Goal: Task Accomplishment & Management: Manage account settings

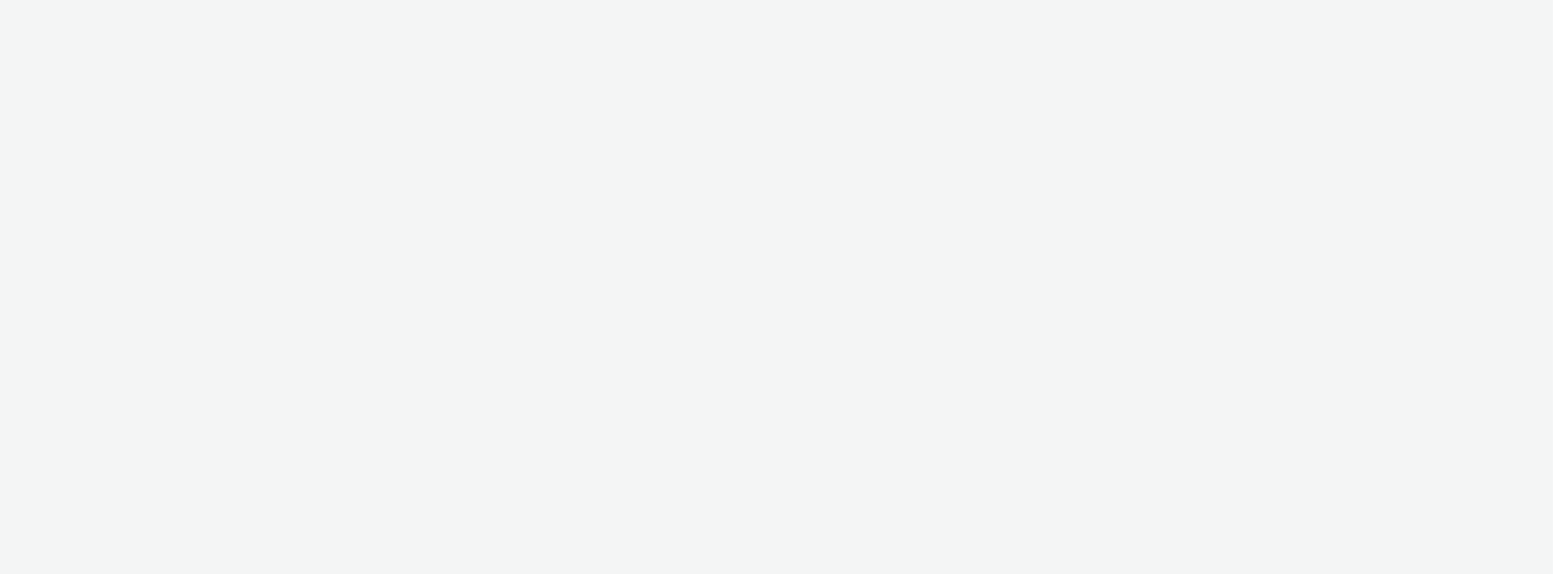
select select "11a7df10-284f-415c-b52a-427acf4c31ae"
select select "b015cfd6-bbd4-4595-945e-4006add74323"
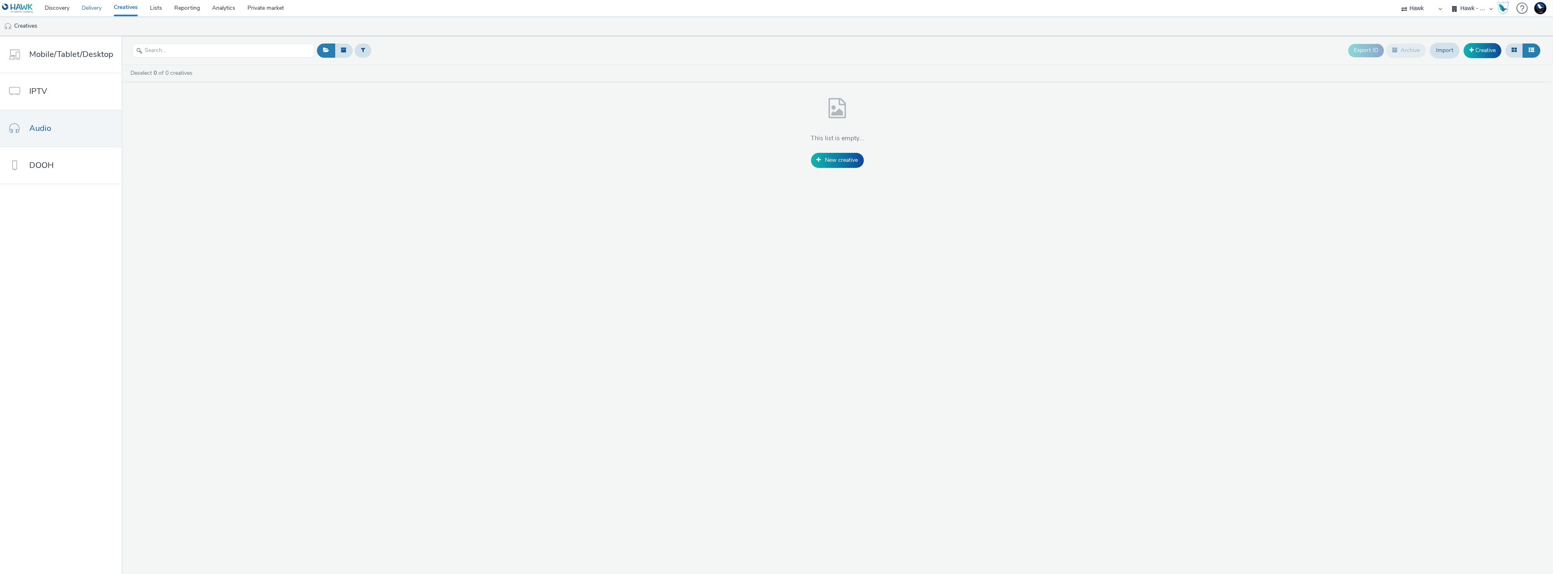
click at [93, 9] on link "Delivery" at bounding box center [92, 8] width 32 height 16
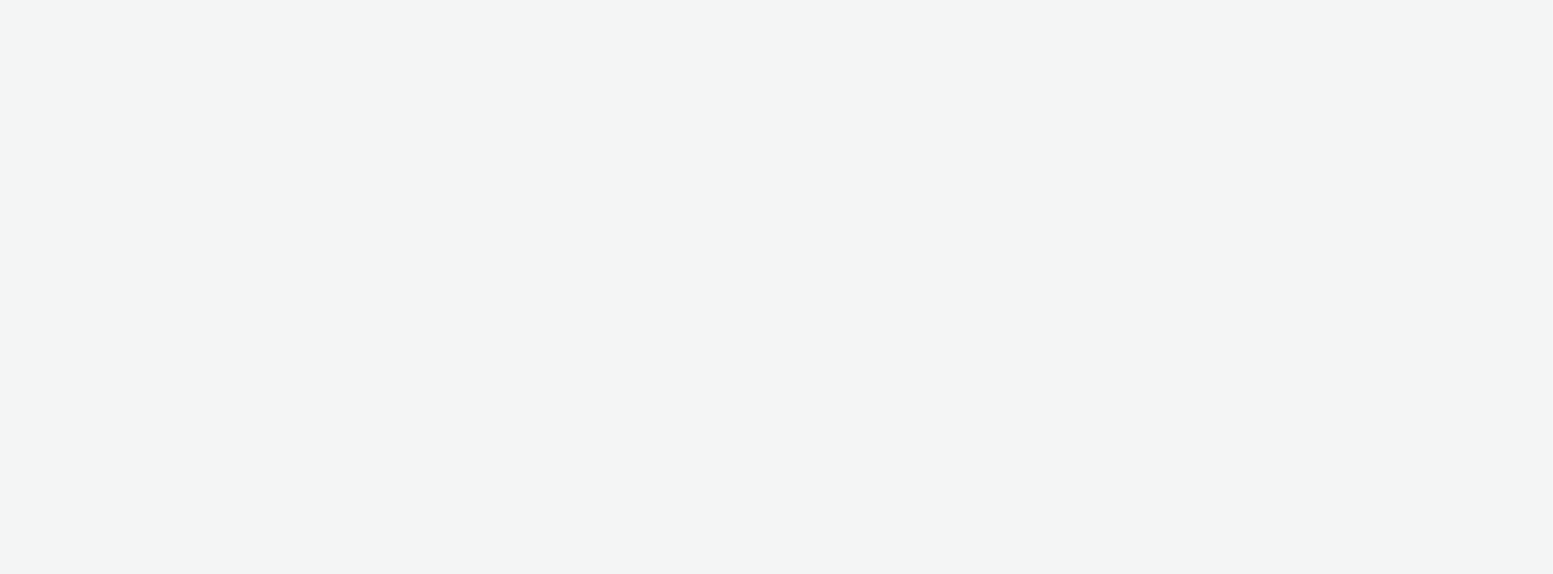
select select "11a7df10-284f-415c-b52a-427acf4c31ae"
select select "b015cfd6-bbd4-4595-945e-4006add74323"
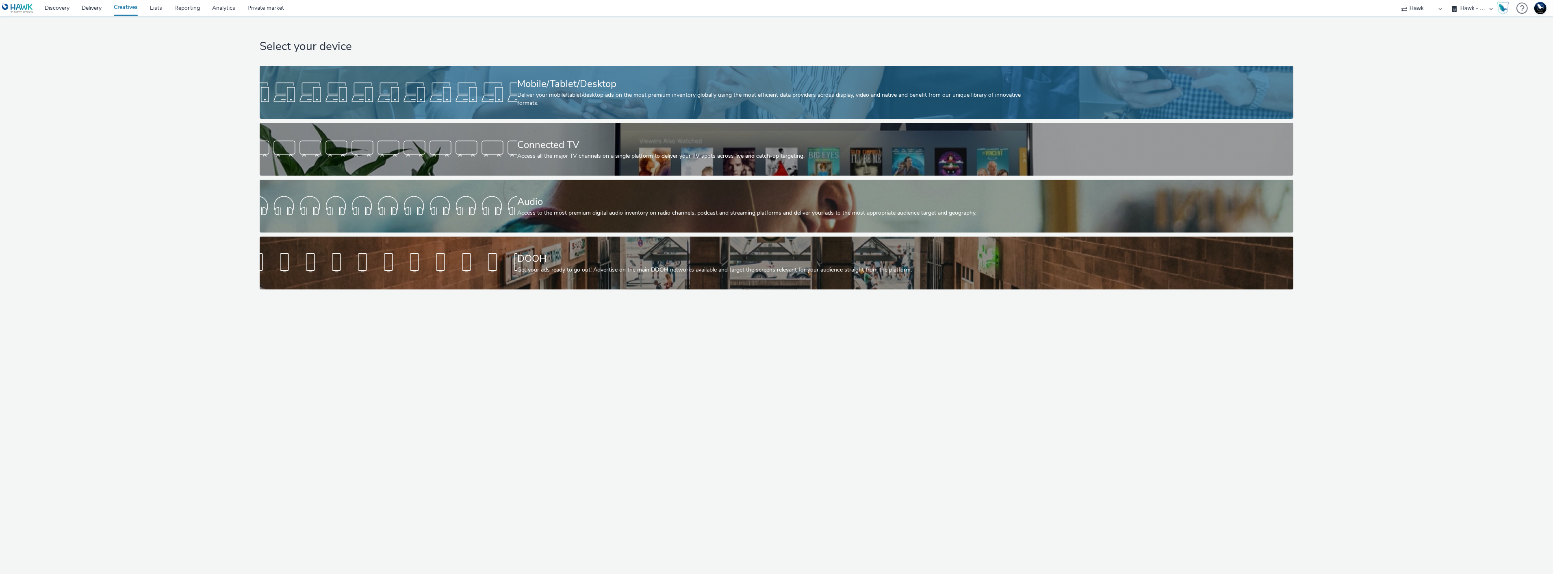
click at [875, 103] on div "Deliver your mobile/tablet/desktop ads on the most premium inventory globally u…" at bounding box center [774, 99] width 515 height 17
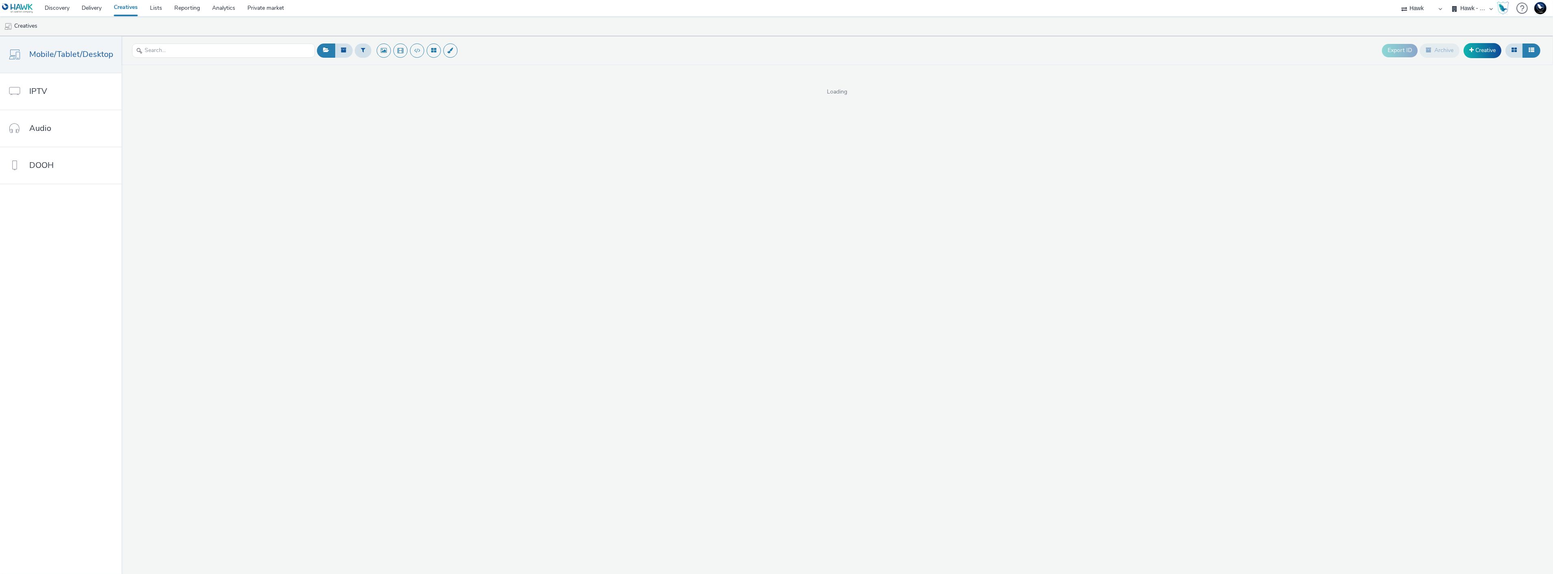
click at [1413, 7] on select "75 Media A8 Media Group ABI Media Abovo Ace & Tate Ad-on Media Nordic Ad4Health…" at bounding box center [1421, 8] width 49 height 16
select select "ac009755-aa48-4799-8050-7a339a378eb8"
click at [1397, 0] on select "75 Media A8 Media Group ABI Media Abovo Ace & Tate Ad-on Media Nordic Ad4Health…" at bounding box center [1421, 8] width 49 height 16
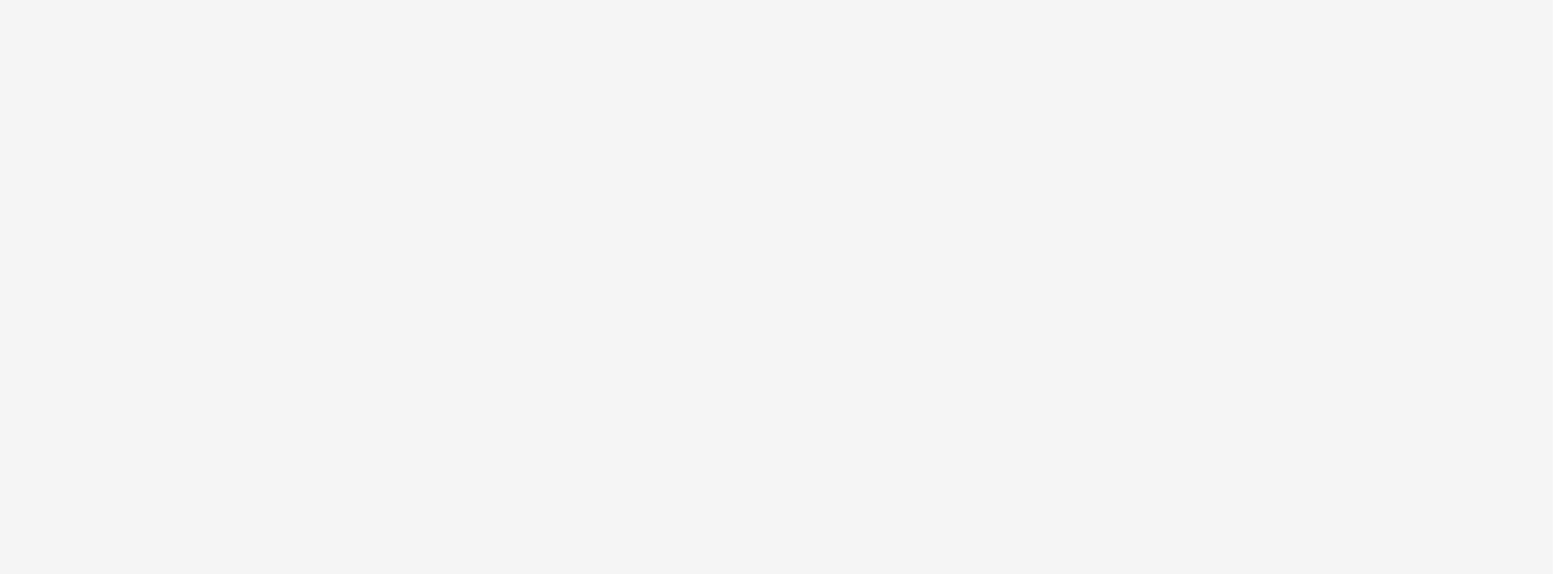
click at [1468, 5] on div at bounding box center [776, 287] width 1553 height 574
select select "ac009755-aa48-4799-8050-7a339a378eb8"
select select "79162ed7-0017-4339-93b0-3399b708648f"
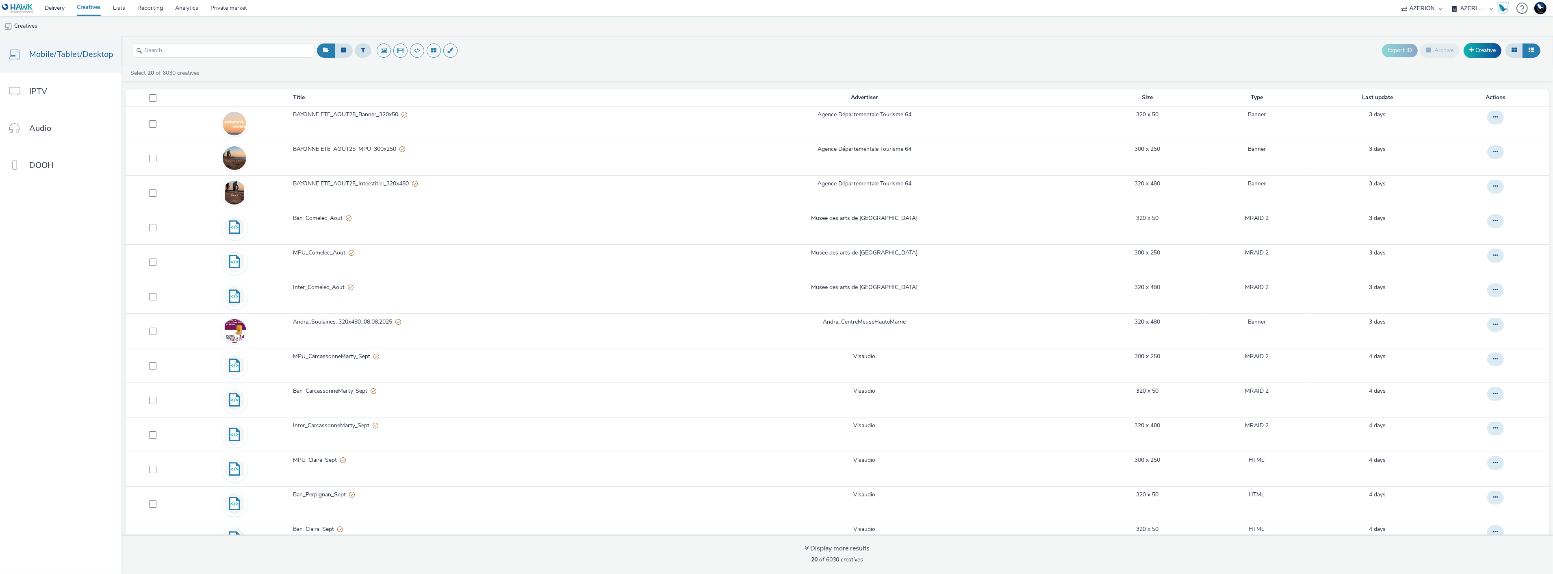
click at [1469, 6] on select "AZERION AZERION APAC AZERION AUSTRIA AZERION BEL - ADEXPERTS AZERION BRAZIL AZE…" at bounding box center [1472, 8] width 49 height 16
click at [1429, 8] on select "75 Media A8 Media Group ABI Media Abovo Ace & Tate Ad-on Media Nordic Ad4Health…" at bounding box center [1421, 8] width 49 height 16
select select "9387901d-a129-43df-b0ef-f9e7dbeb676e"
click at [1397, 0] on select "75 Media A8 Media Group ABI Media Abovo Ace & Tate Ad-on Media Nordic Ad4Health…" at bounding box center [1421, 8] width 49 height 16
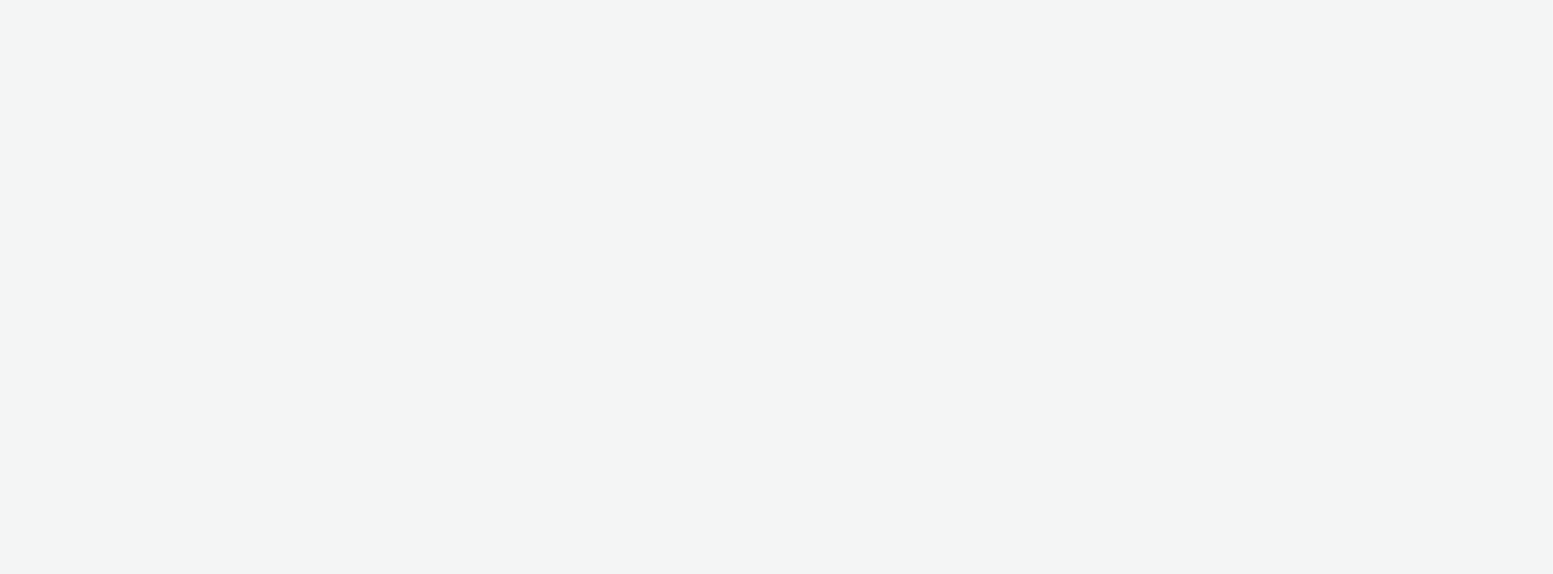
click at [1462, 11] on div at bounding box center [776, 287] width 1553 height 574
select select "9387901d-a129-43df-b0ef-f9e7dbeb676e"
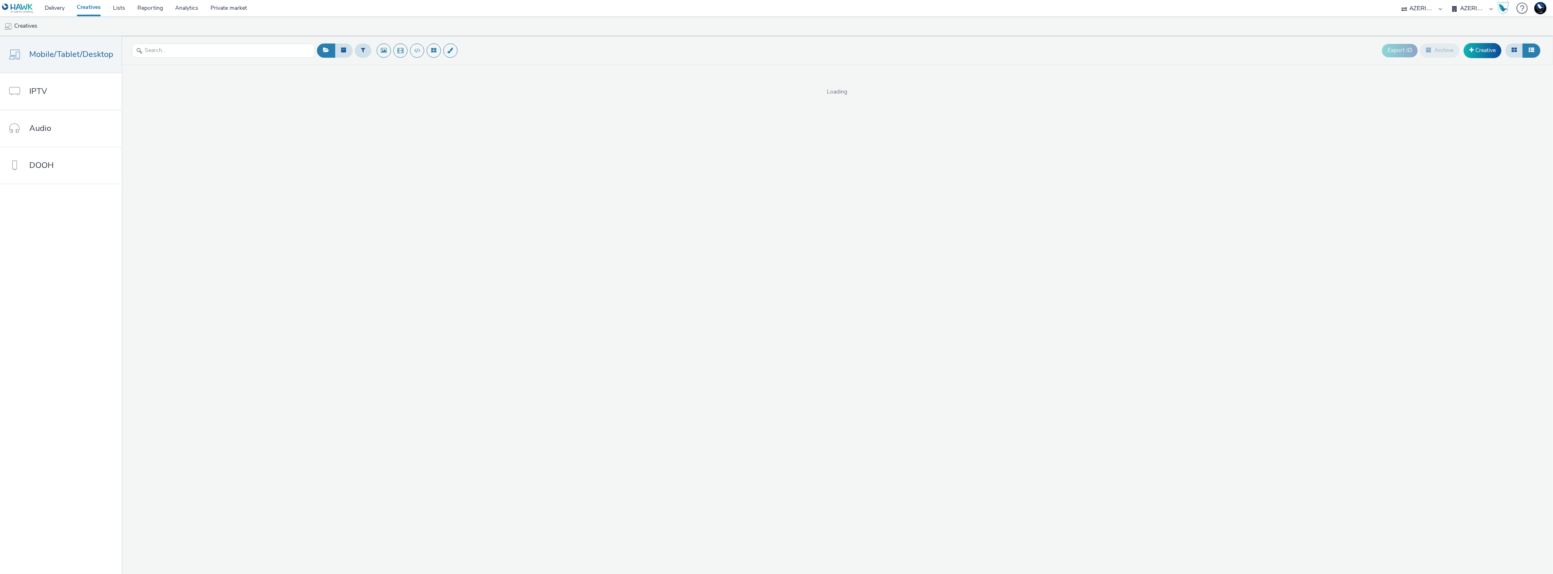
click at [1471, 3] on select "AZERION BELGIUM AZERION SURVEY FRANCE AZERION SURVEY GERMANY AZERION SURVEYS" at bounding box center [1472, 8] width 49 height 16
select select "47d90c6b-4628-495b-b1d1-cf96ef71660b"
click at [1448, 0] on select "AZERION BELGIUM AZERION SURVEY FRANCE AZERION SURVEY GERMANY AZERION SURVEYS" at bounding box center [1472, 8] width 49 height 16
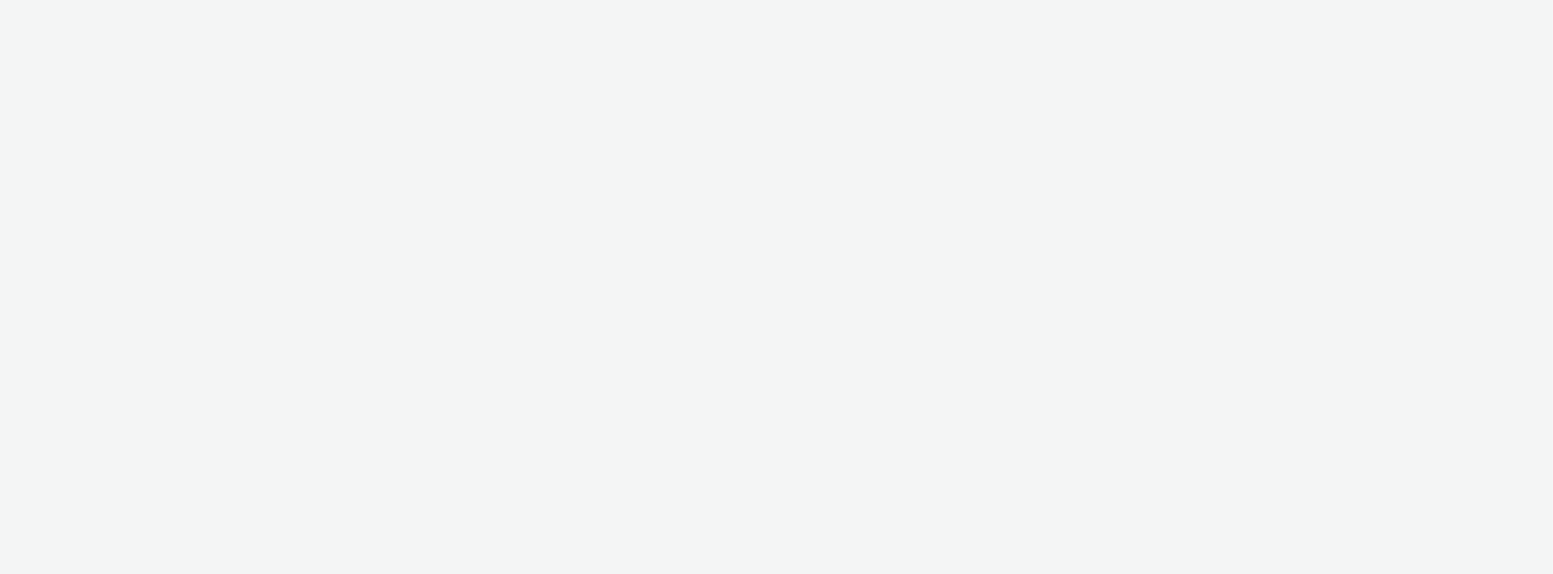
select select "9387901d-a129-43df-b0ef-f9e7dbeb676e"
select select "47d90c6b-4628-495b-b1d1-cf96ef71660b"
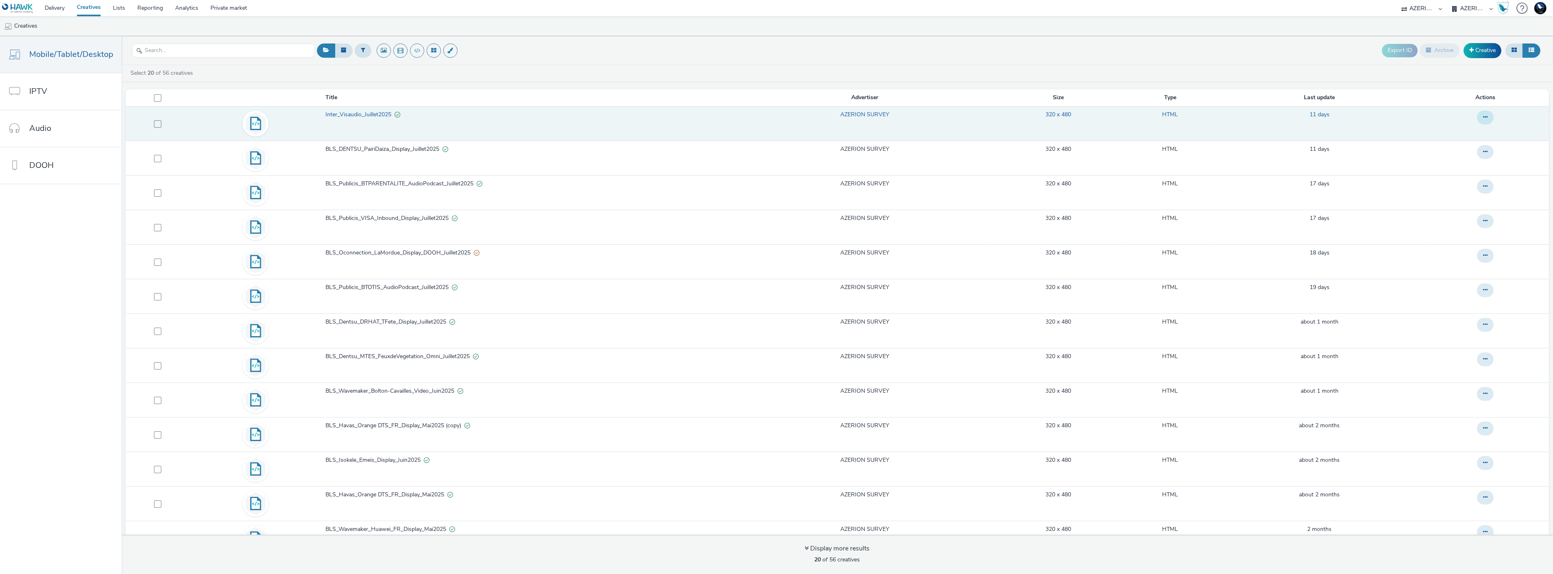
click at [1483, 116] on icon at bounding box center [1485, 117] width 4 height 6
click at [1447, 148] on link "Duplicate" at bounding box center [1462, 150] width 61 height 16
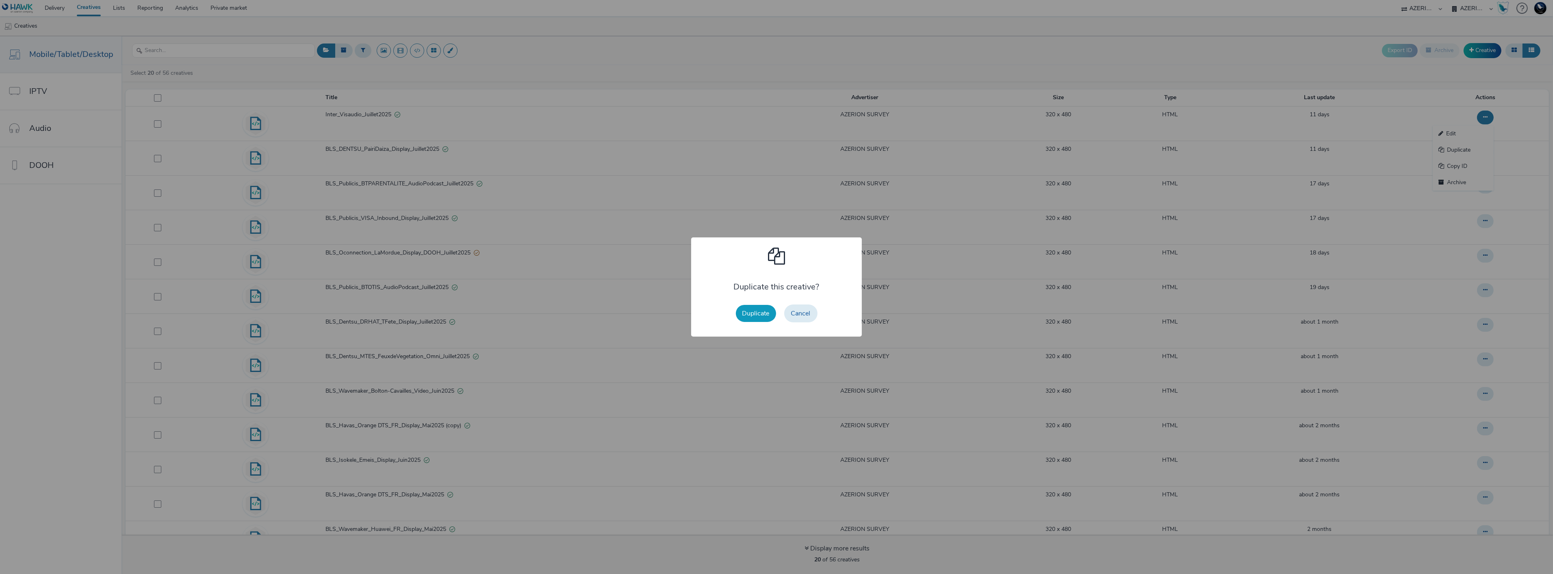
click at [749, 314] on button "Duplicate" at bounding box center [756, 313] width 40 height 17
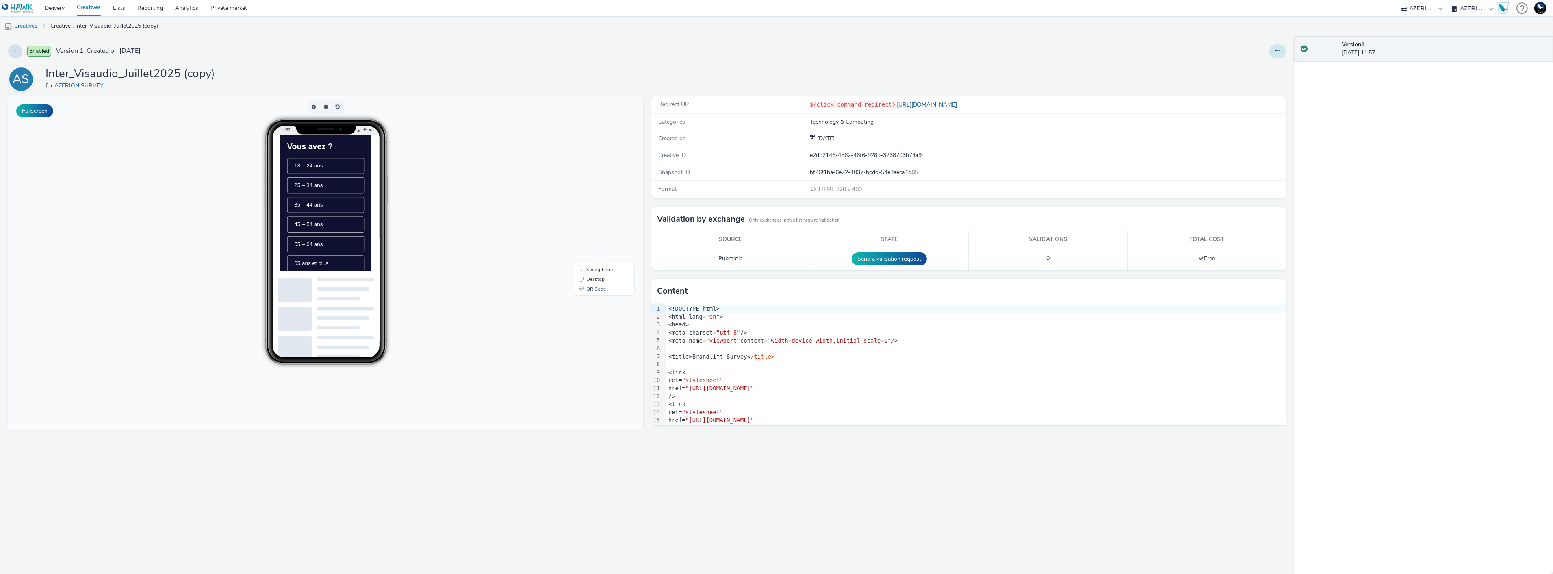
click at [1275, 50] on icon at bounding box center [1277, 51] width 4 height 6
click at [1252, 69] on link "Edit" at bounding box center [1255, 67] width 61 height 16
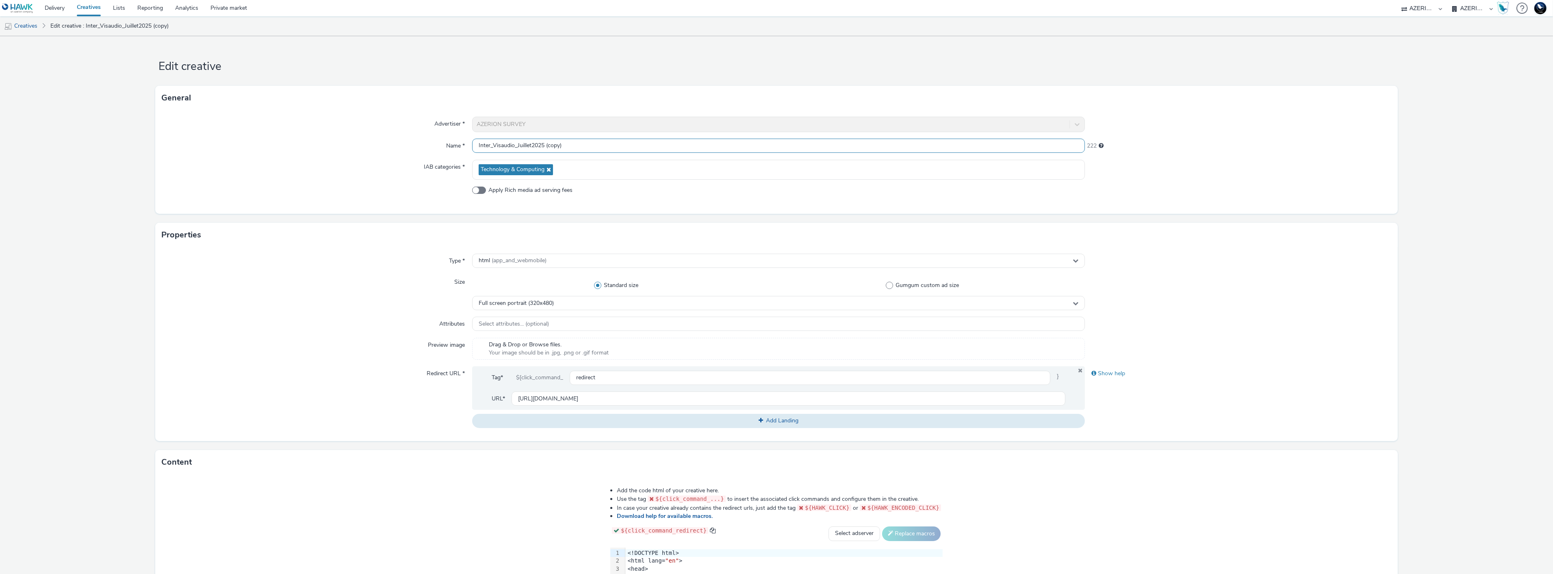
drag, startPoint x: 487, startPoint y: 147, endPoint x: 429, endPoint y: 145, distance: 57.3
click at [429, 145] on div "Name * Inter_Visaudio_Juillet2025 (copy) 222" at bounding box center [776, 146] width 1229 height 15
click at [477, 149] on input "_Visaudio_Juillet2025 (copy)" at bounding box center [778, 146] width 613 height 14
click at [509, 145] on input "BLS_Visaudio_Juillet2025 (copy)" at bounding box center [778, 146] width 613 height 14
drag, startPoint x: 591, startPoint y: 147, endPoint x: 643, endPoint y: 145, distance: 52.4
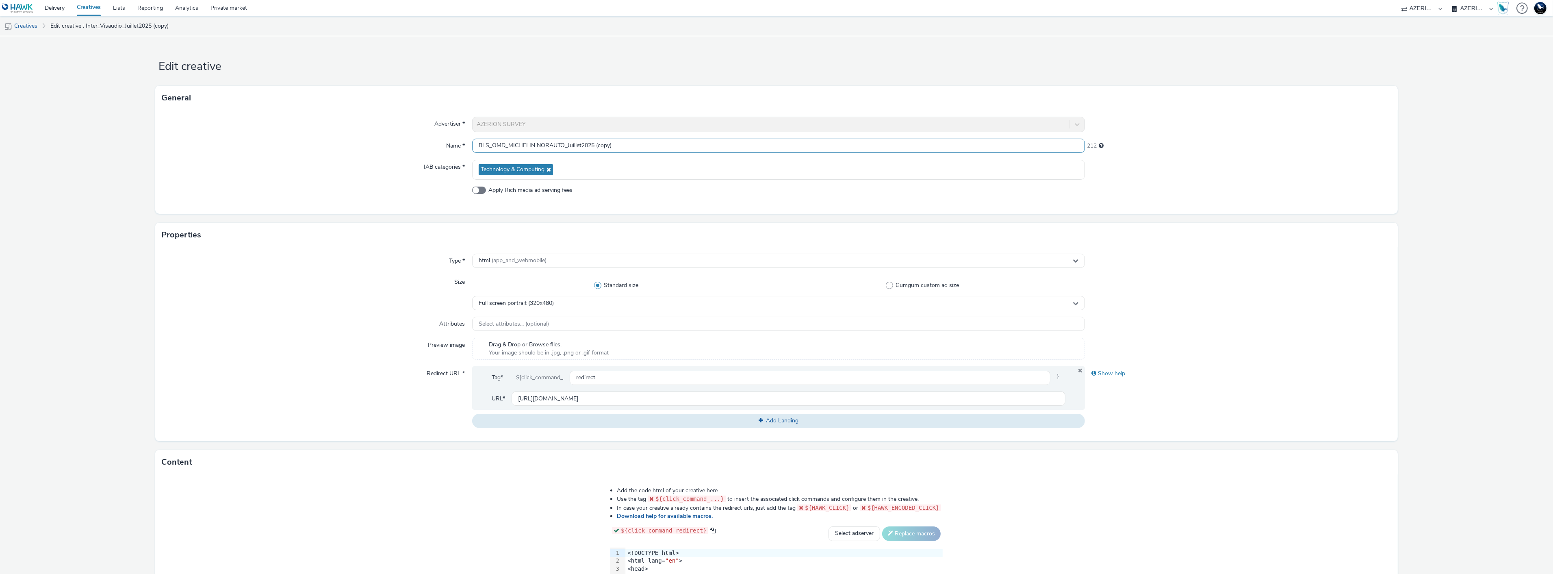
click at [643, 145] on input "BLS_OMD_MICHELIN NORAUTO_Juillet2025 (copy)" at bounding box center [778, 146] width 613 height 14
click at [559, 146] on input "BLS_OMD_MICHELIN NORAUTO_Juillet2025" at bounding box center [778, 146] width 613 height 14
click at [561, 144] on input "BLS_OMD_MICHELIN NORAUTO_DTS_Juillet2025" at bounding box center [778, 146] width 613 height 14
click at [635, 147] on input "BLS_OMD_MICHELIN NORAUTO_FR_DTS_Juillet2025" at bounding box center [778, 146] width 613 height 14
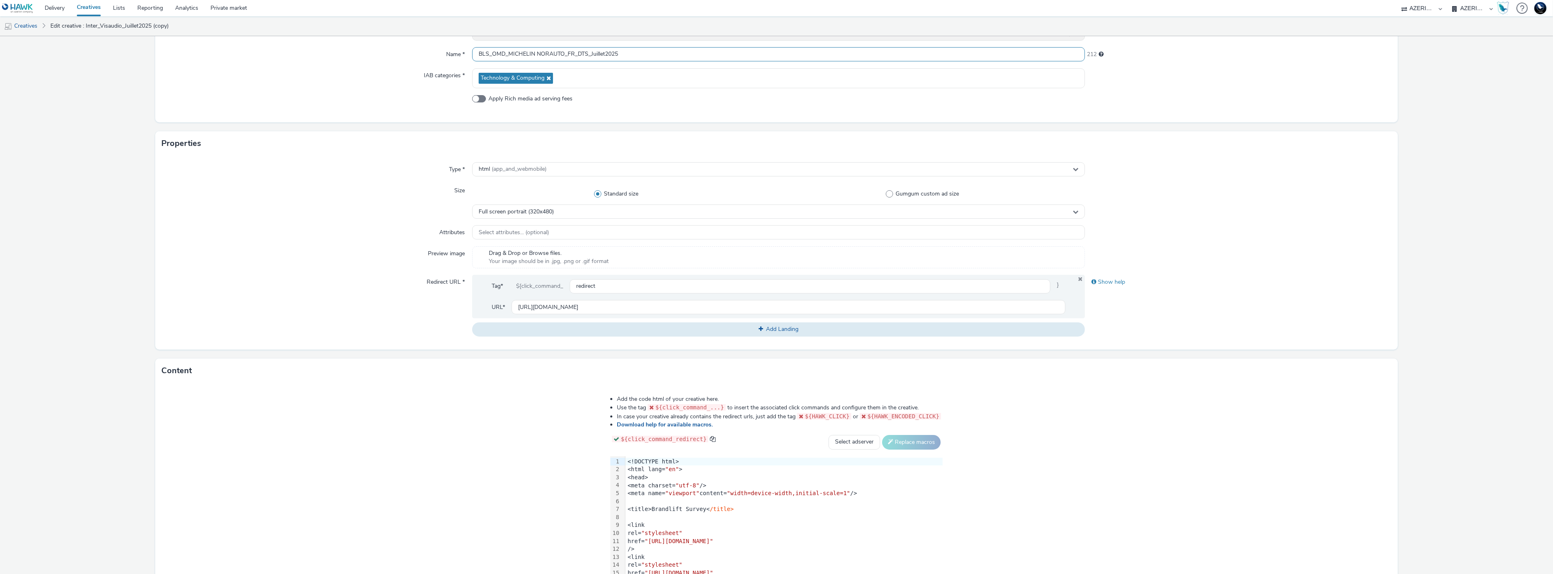
scroll to position [149, 0]
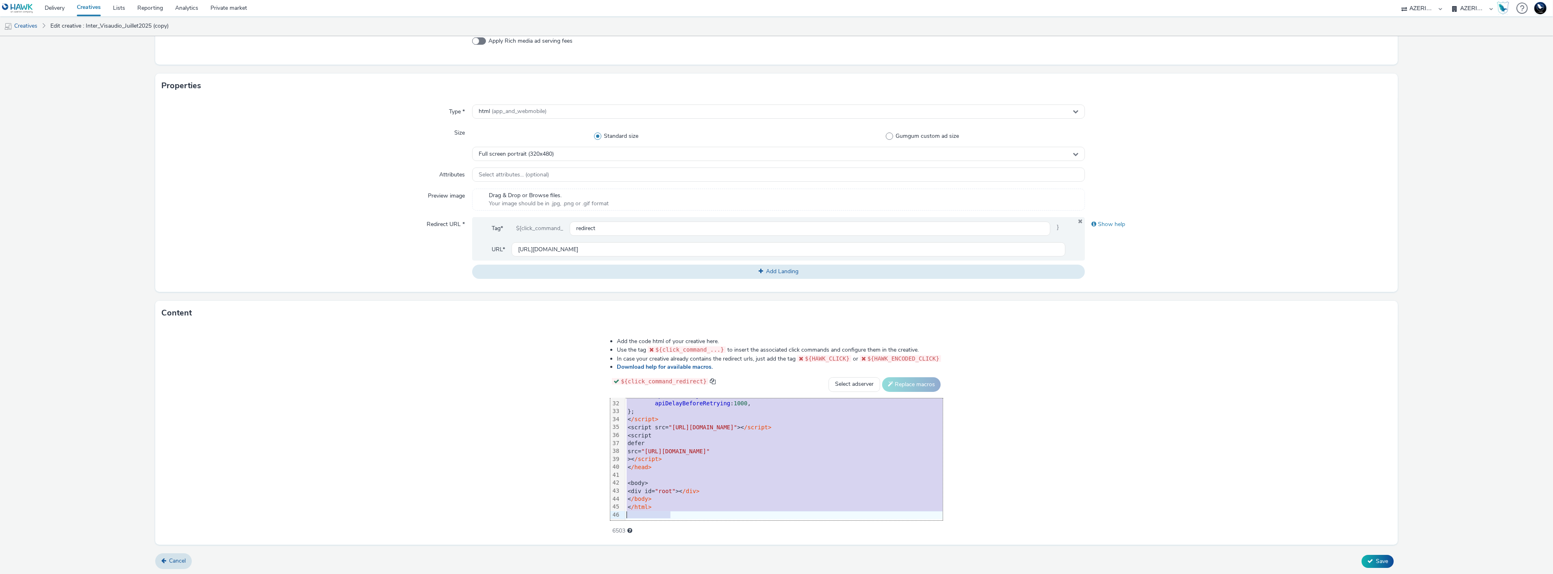
drag, startPoint x: 602, startPoint y: 402, endPoint x: 863, endPoint y: 595, distance: 324.2
click at [863, 573] on html "Delivery Creatives Lists Reporting Analytics Private market 75 Media A8 Media G…" at bounding box center [776, 287] width 1553 height 574
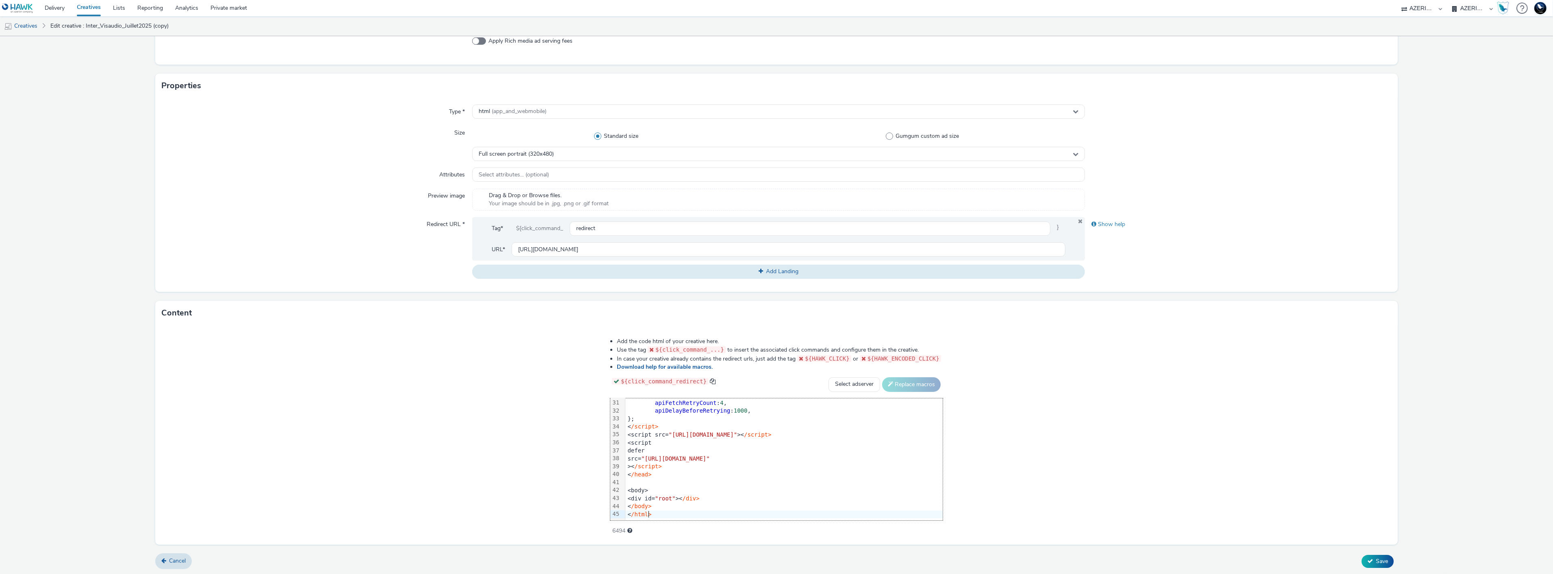
scroll to position [239, 0]
click at [634, 429] on div "< /script>" at bounding box center [783, 427] width 317 height 8
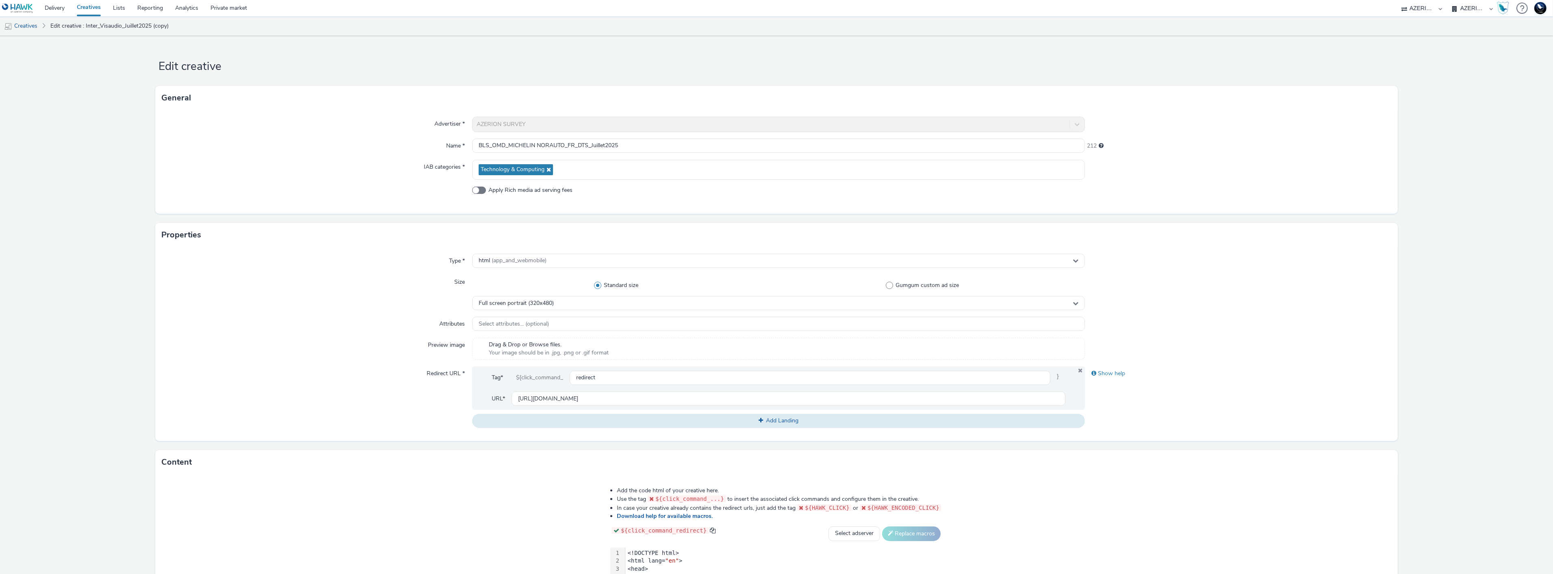
drag, startPoint x: 457, startPoint y: 366, endPoint x: 407, endPoint y: 416, distance: 70.7
click at [407, 416] on div "Redirect URL *" at bounding box center [317, 396] width 310 height 61
click at [602, 145] on input "BLS_OMD_MICHELIN NORAUTO_FR_DTS_Juillet2025" at bounding box center [778, 146] width 613 height 14
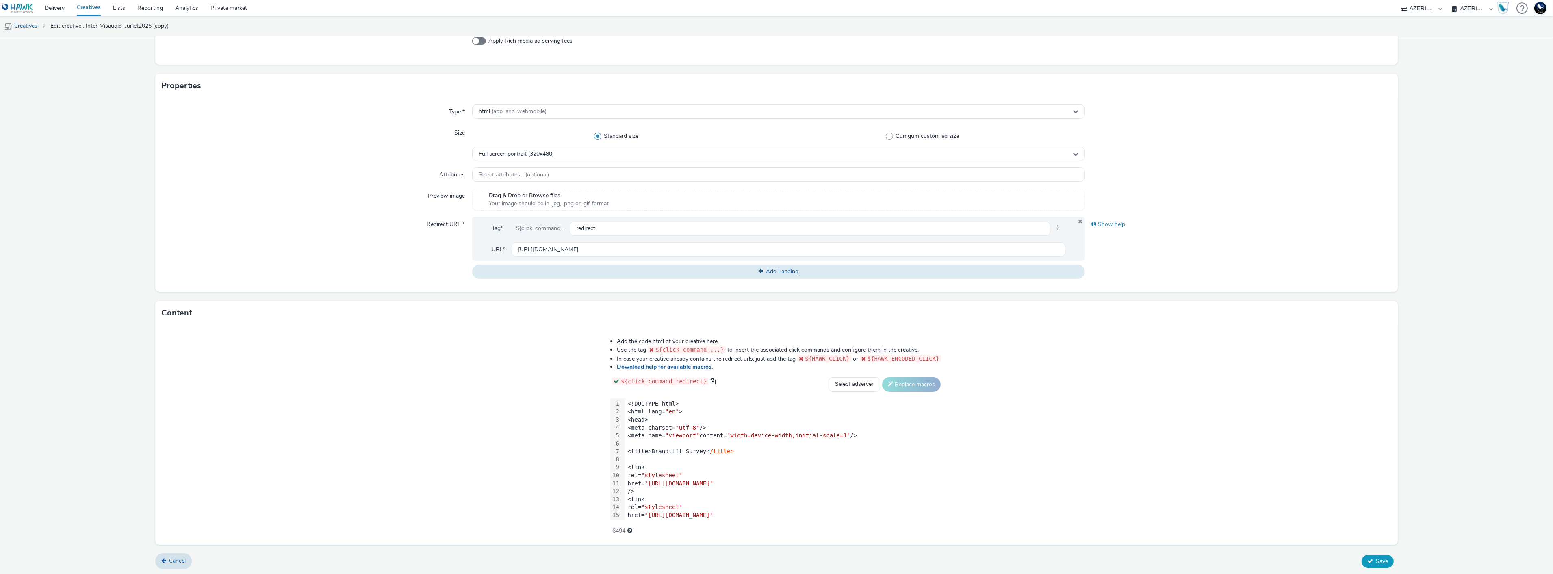
type input "BLS_OMD_MICHELIN NORAUTO_FR_DTS_Aout2025"
click at [1376, 563] on span "Save" at bounding box center [1382, 561] width 12 height 8
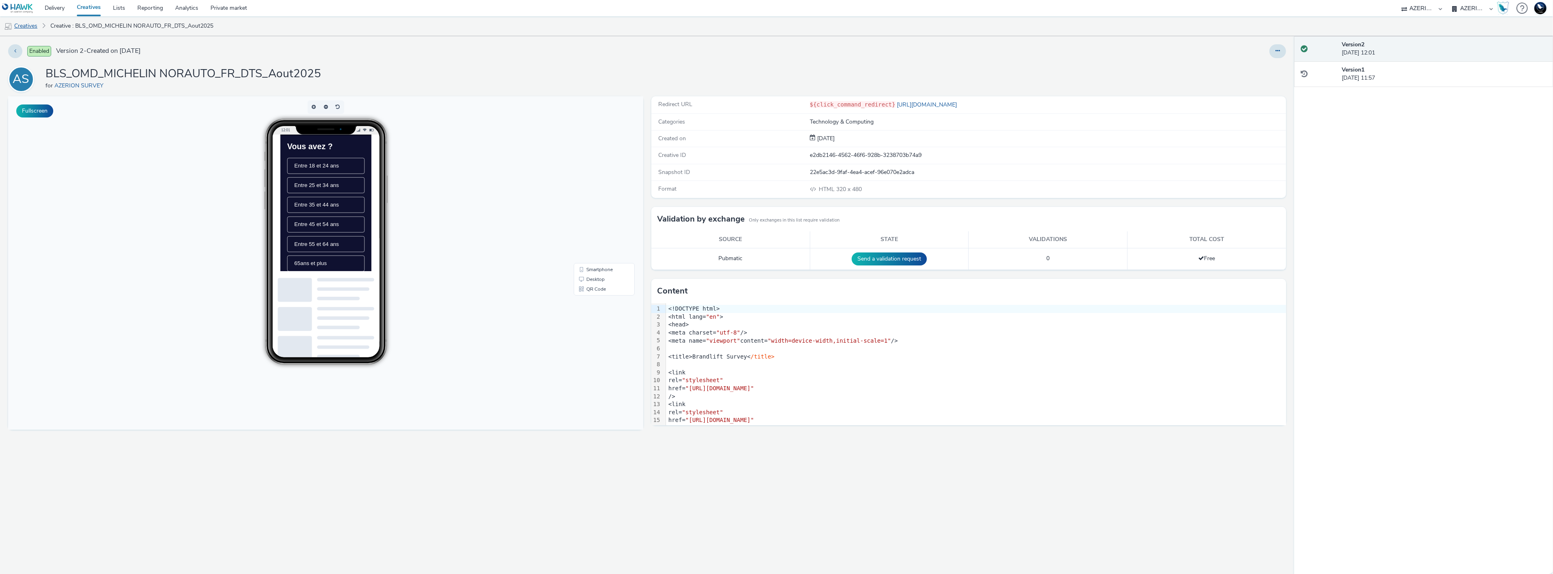
click at [24, 25] on link "Creatives" at bounding box center [20, 25] width 41 height 19
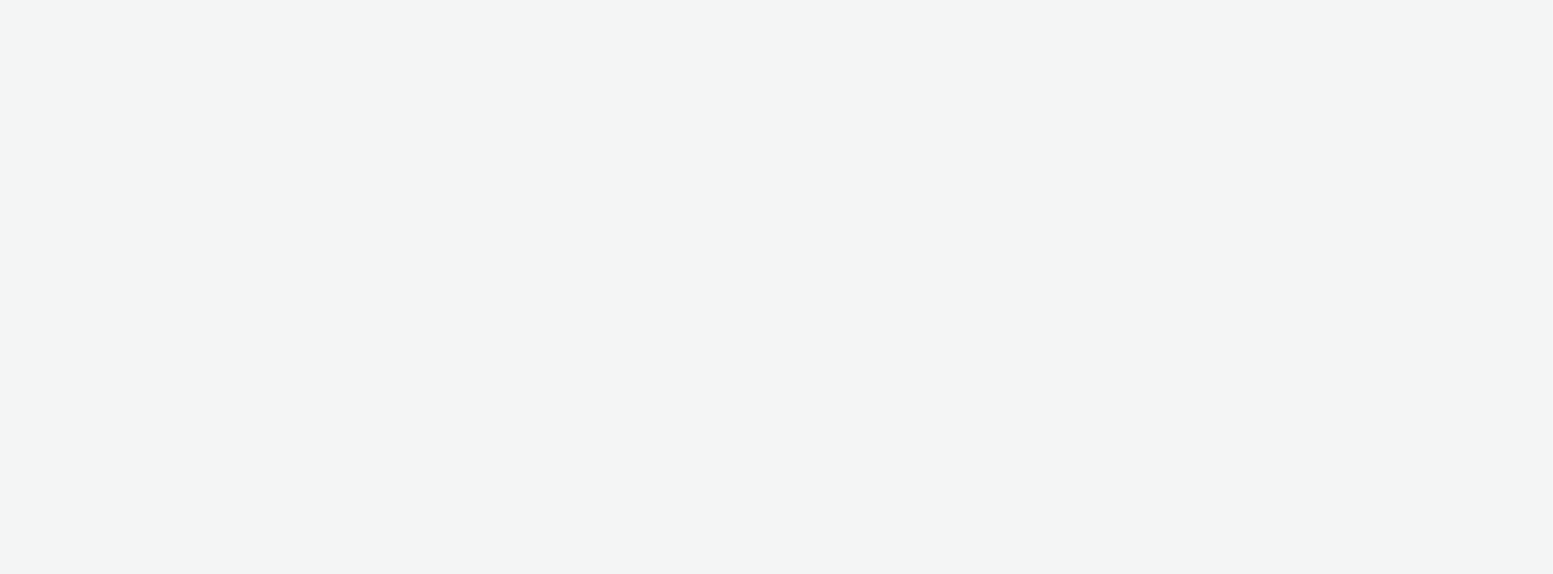
select select "9387901d-a129-43df-b0ef-f9e7dbeb676e"
select select "47d90c6b-4628-495b-b1d1-cf96ef71660b"
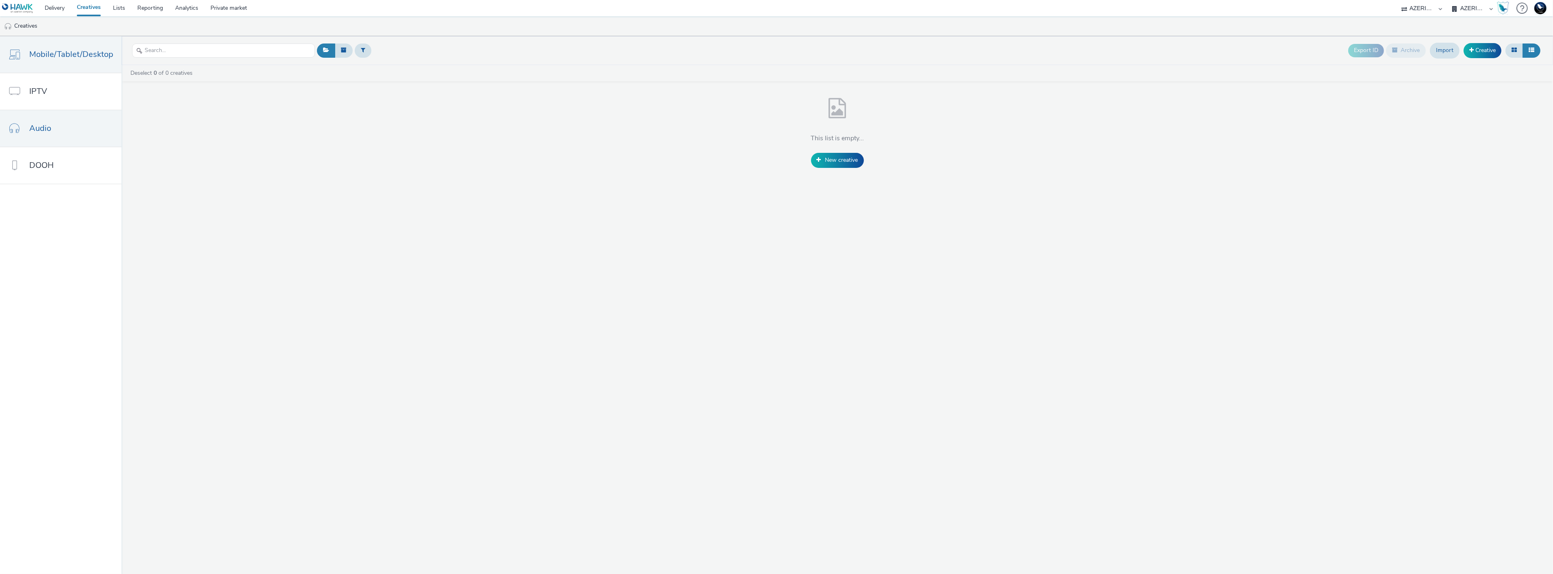
drag, startPoint x: 80, startPoint y: 54, endPoint x: 35, endPoint y: 59, distance: 45.8
click at [35, 59] on span "Mobile/Tablet/Desktop" at bounding box center [71, 54] width 84 height 12
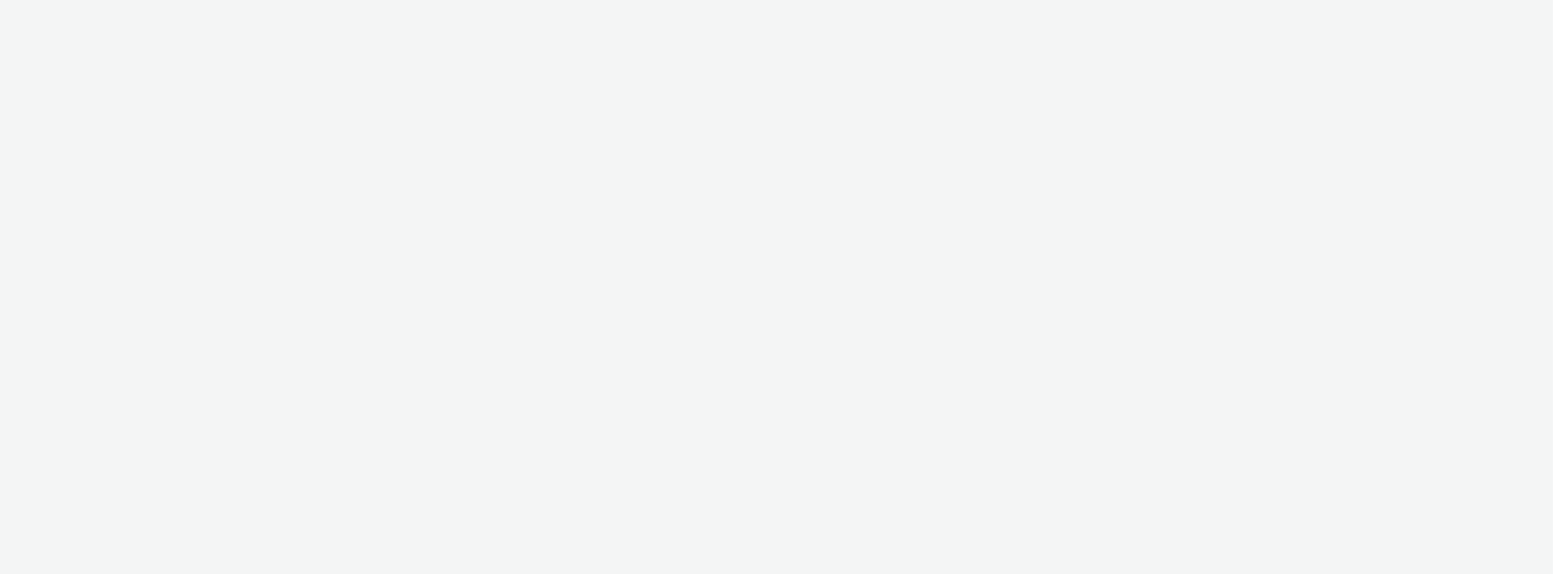
select select "9387901d-a129-43df-b0ef-f9e7dbeb676e"
select select "47d90c6b-4628-495b-b1d1-cf96ef71660b"
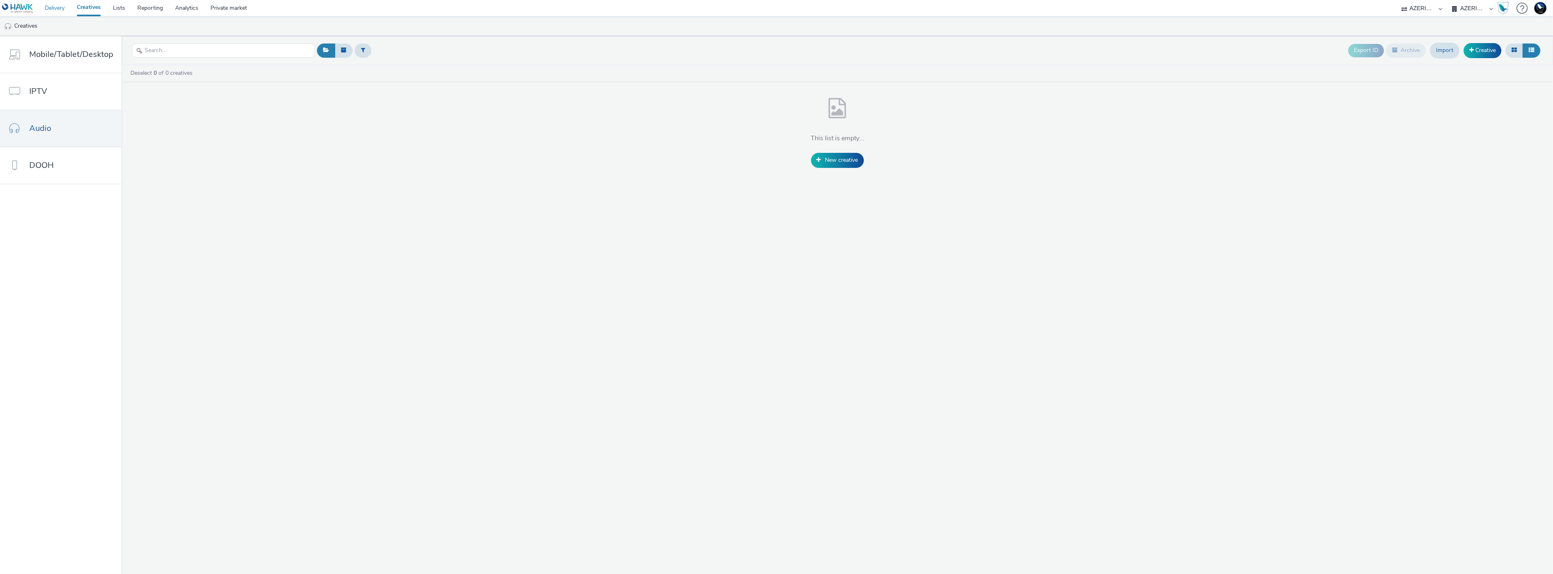
click at [65, 6] on link "Delivery" at bounding box center [55, 8] width 32 height 16
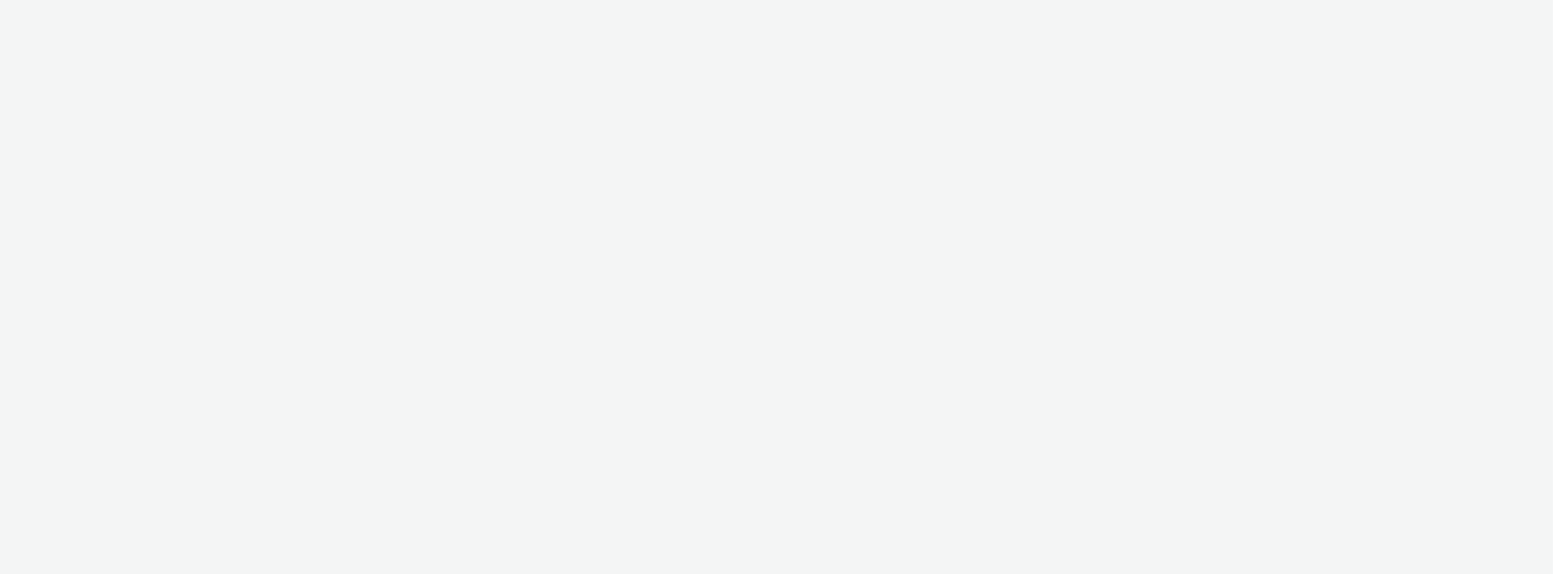
select select "ac009755-aa48-4799-8050-7a339a378eb8"
select select "79162ed7-0017-4339-93b0-3399b708648f"
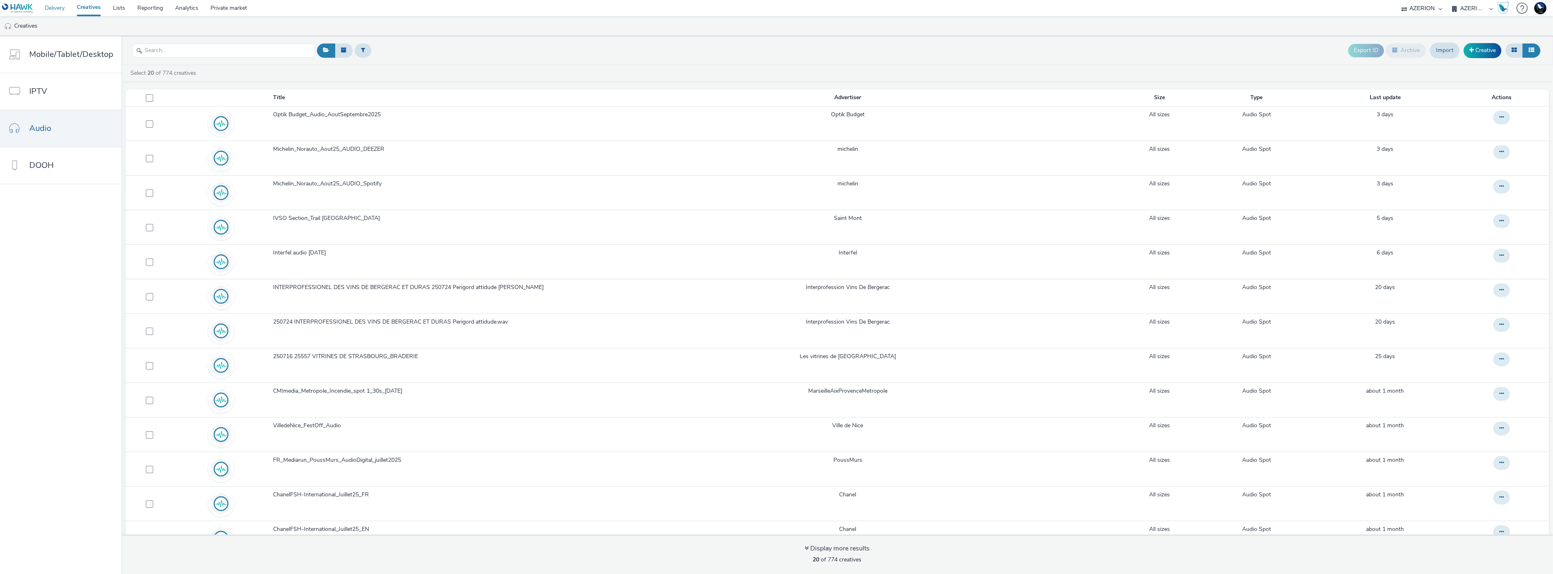
click at [54, 7] on link "Delivery" at bounding box center [55, 8] width 32 height 16
